Goal: Book appointment/travel/reservation

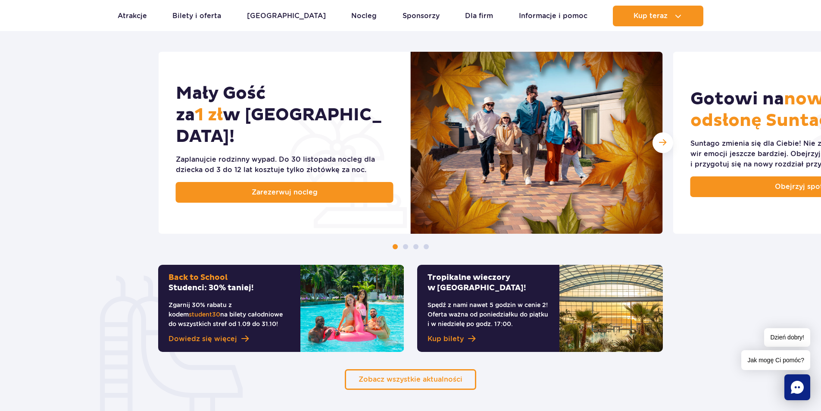
scroll to position [474, 0]
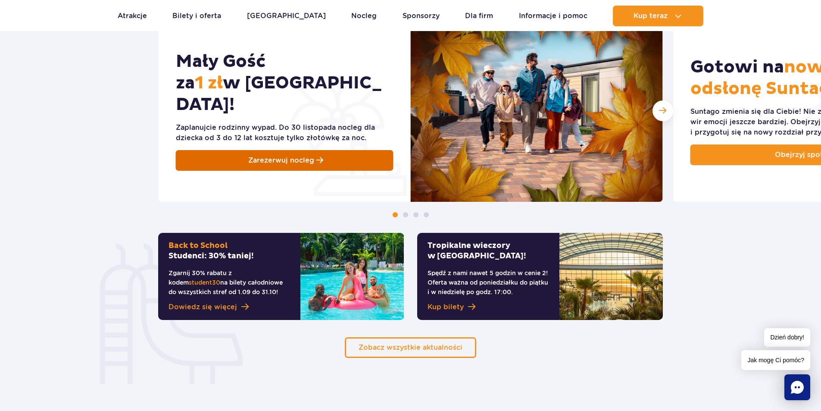
click at [237, 155] on link "Zarezerwuj nocleg" at bounding box center [285, 160] width 218 height 21
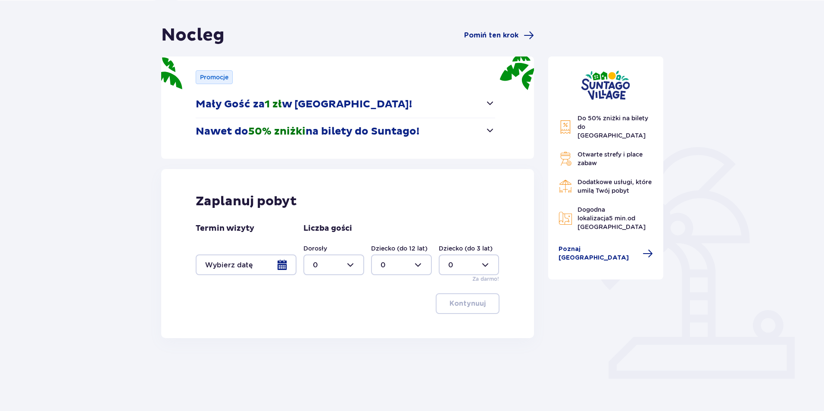
scroll to position [68, 0]
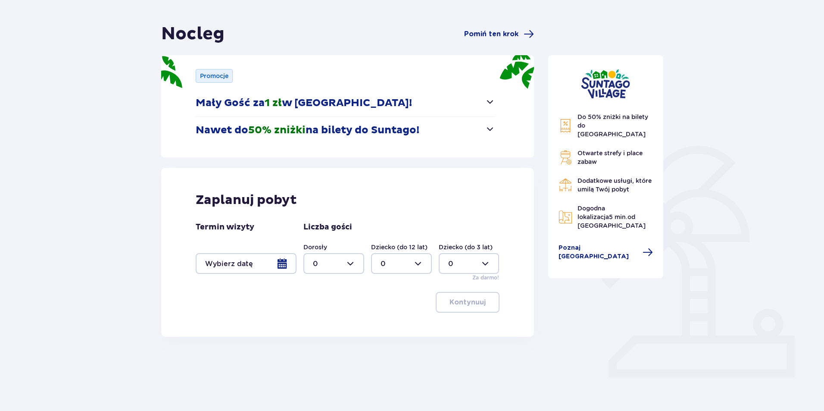
click at [288, 263] on div at bounding box center [246, 263] width 101 height 21
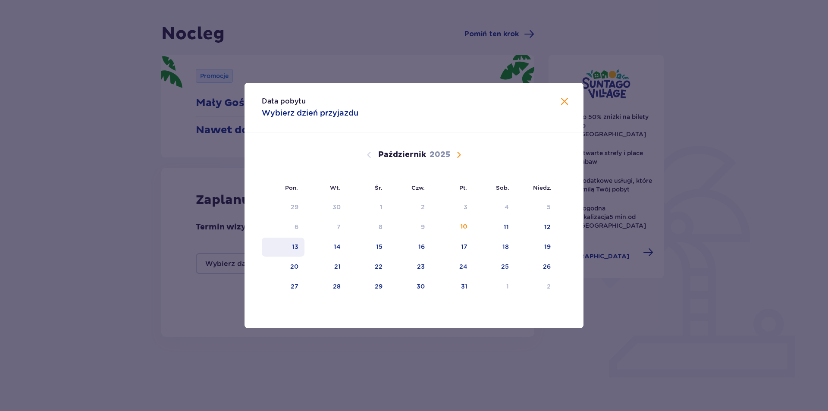
click at [302, 248] on div "13" at bounding box center [283, 247] width 43 height 19
click at [339, 247] on div "14" at bounding box center [337, 246] width 7 height 9
type input "[DATE] - [DATE]"
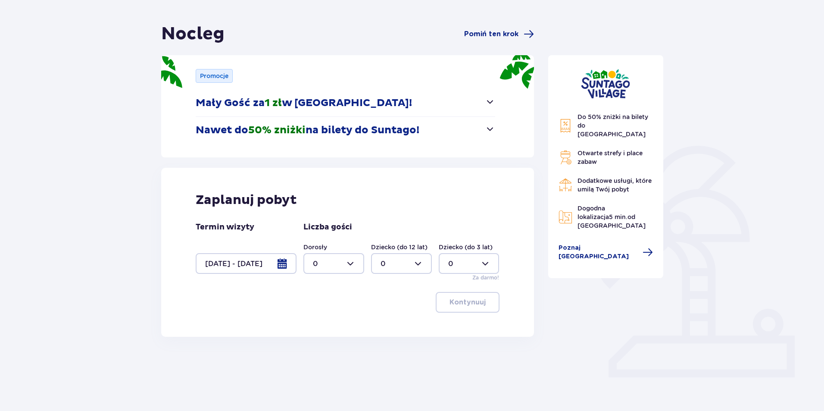
click at [344, 270] on div at bounding box center [334, 263] width 61 height 21
click at [316, 325] on p "2" at bounding box center [315, 325] width 4 height 9
type input "2"
click at [396, 264] on div at bounding box center [401, 263] width 61 height 21
click at [385, 325] on div "2" at bounding box center [402, 325] width 42 height 9
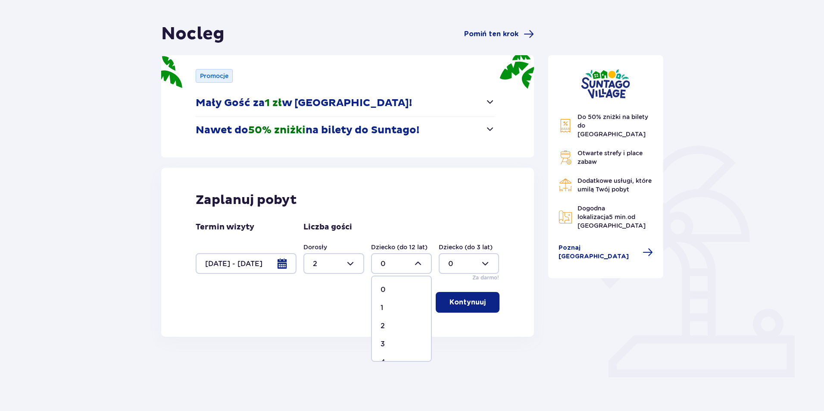
type input "2"
click at [473, 302] on p "Kontynuuj" at bounding box center [468, 301] width 36 height 9
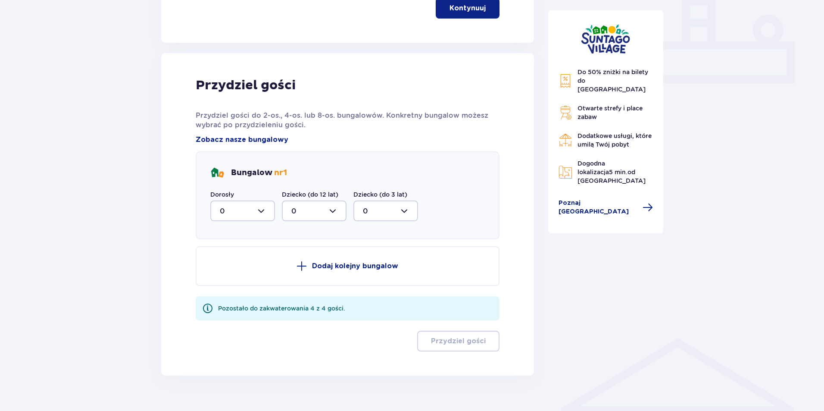
scroll to position [379, 0]
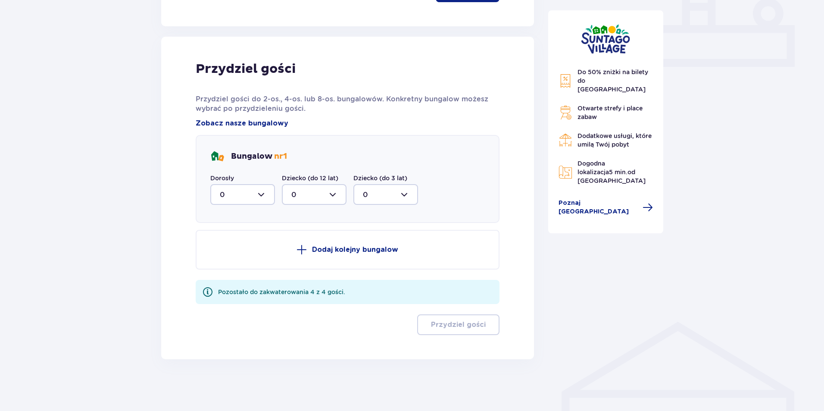
click at [238, 191] on div at bounding box center [242, 194] width 65 height 21
click at [228, 255] on div "2" at bounding box center [243, 256] width 46 height 9
type input "2"
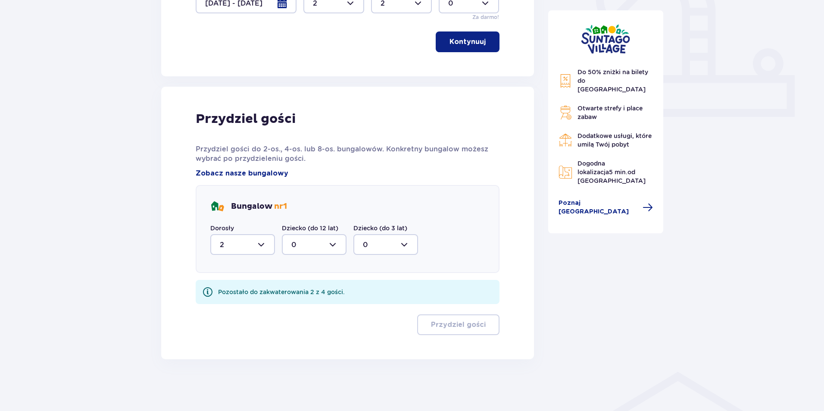
scroll to position [329, 0]
click at [316, 238] on div at bounding box center [314, 244] width 65 height 21
click at [295, 307] on p "2" at bounding box center [293, 306] width 4 height 9
type input "2"
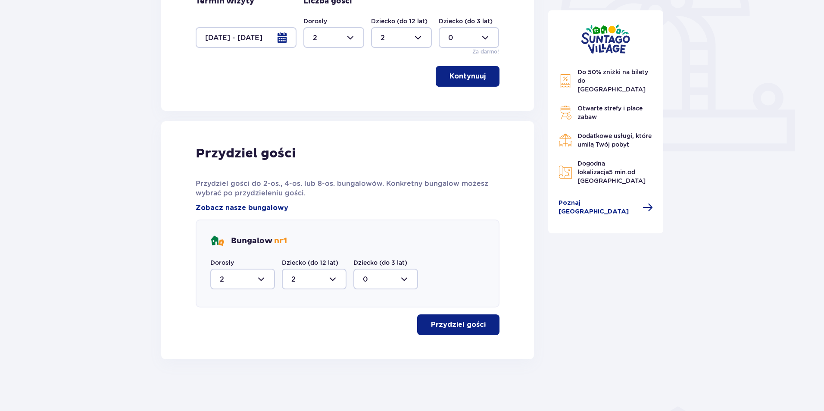
click at [443, 320] on p "Przydziel gości" at bounding box center [458, 324] width 55 height 9
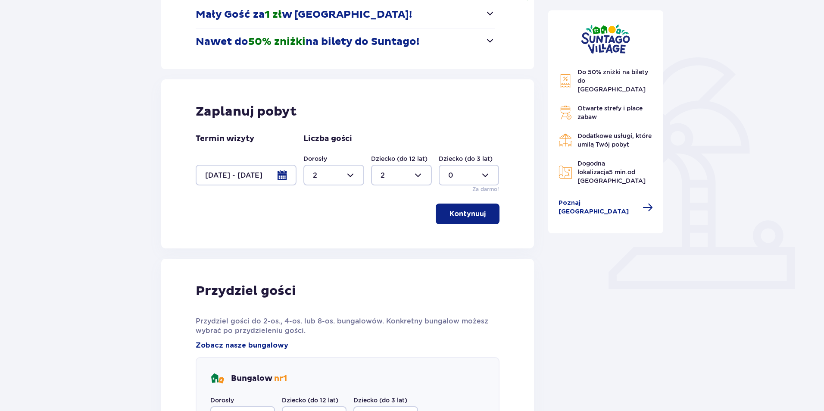
scroll to position [0, 0]
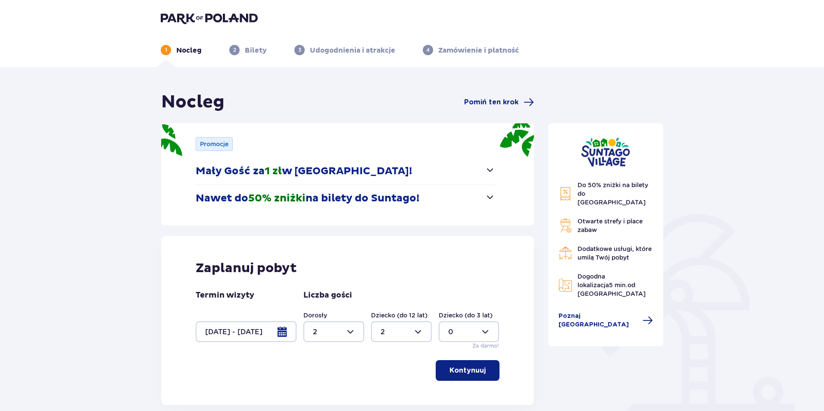
click at [339, 50] on p "Udogodnienia i atrakcje" at bounding box center [352, 50] width 85 height 9
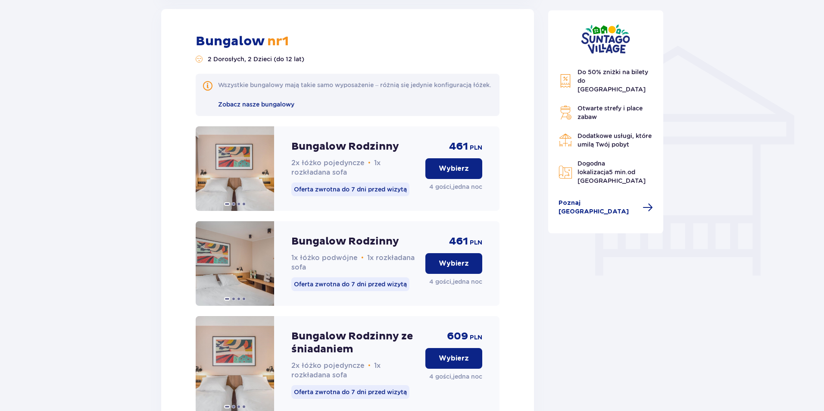
scroll to position [651, 0]
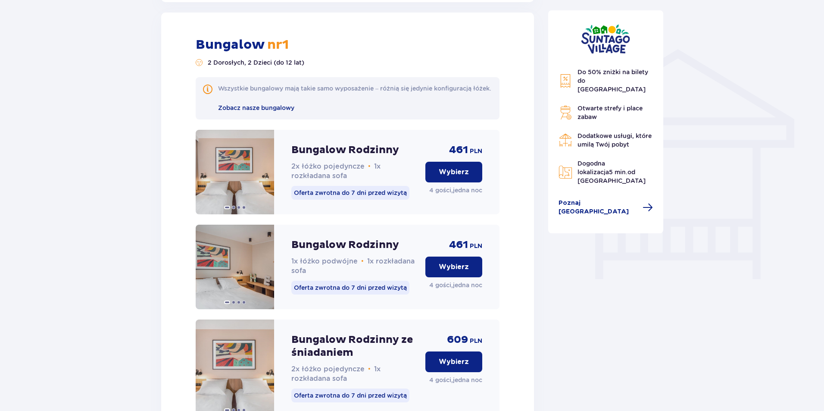
click at [455, 177] on p "Wybierz" at bounding box center [454, 171] width 30 height 9
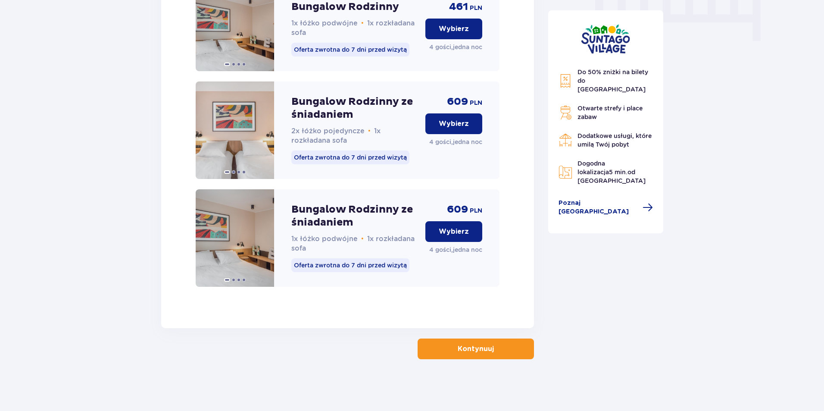
scroll to position [898, 0]
click at [459, 346] on p "Kontynuuj" at bounding box center [476, 348] width 36 height 9
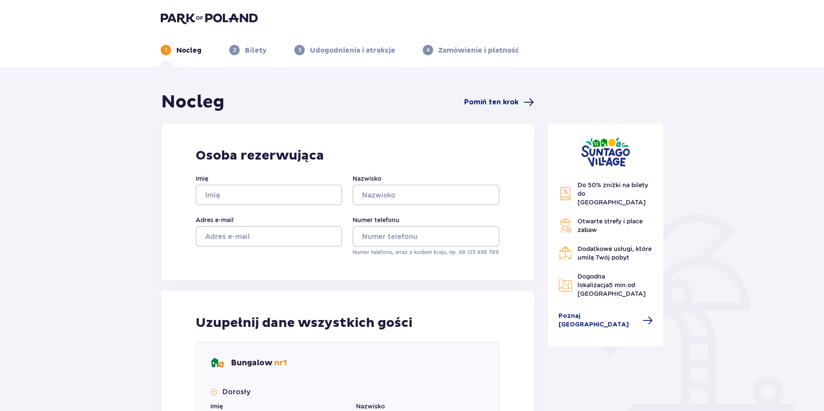
click at [494, 100] on span "Pomiń ten krok" at bounding box center [491, 101] width 54 height 9
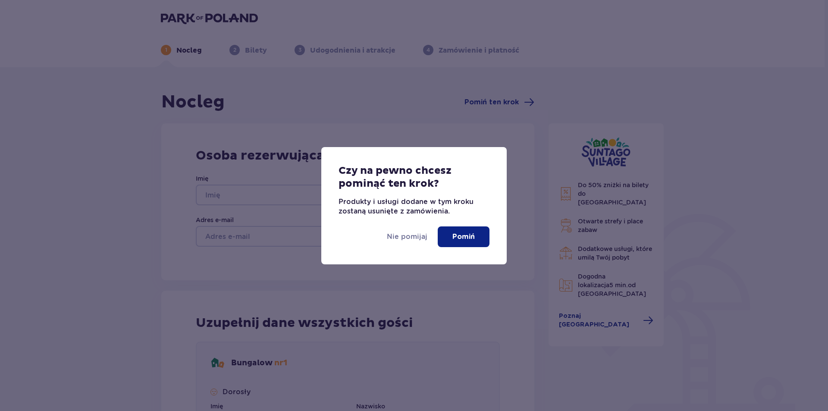
click at [463, 234] on p "Pomiń" at bounding box center [463, 236] width 22 height 9
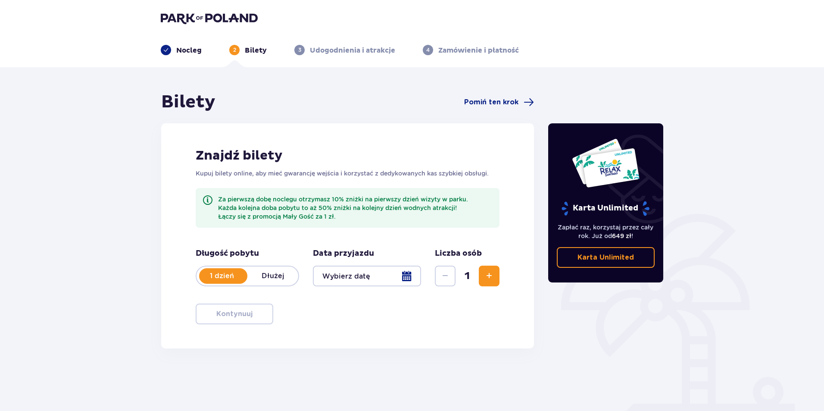
click at [205, 24] on img at bounding box center [209, 18] width 97 height 12
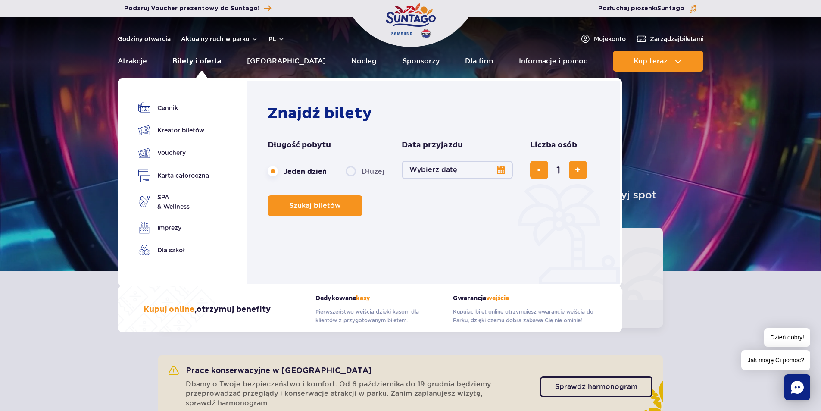
click at [198, 62] on link "Bilety i oferta" at bounding box center [196, 61] width 49 height 21
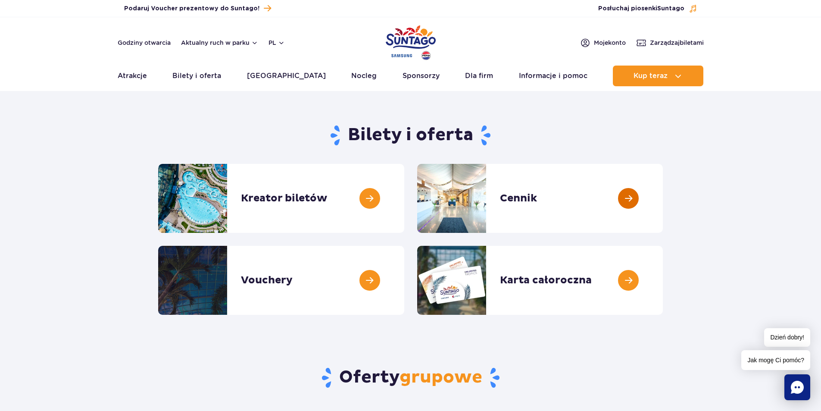
click at [663, 197] on link at bounding box center [663, 198] width 0 height 69
